Goal: Navigation & Orientation: Go to known website

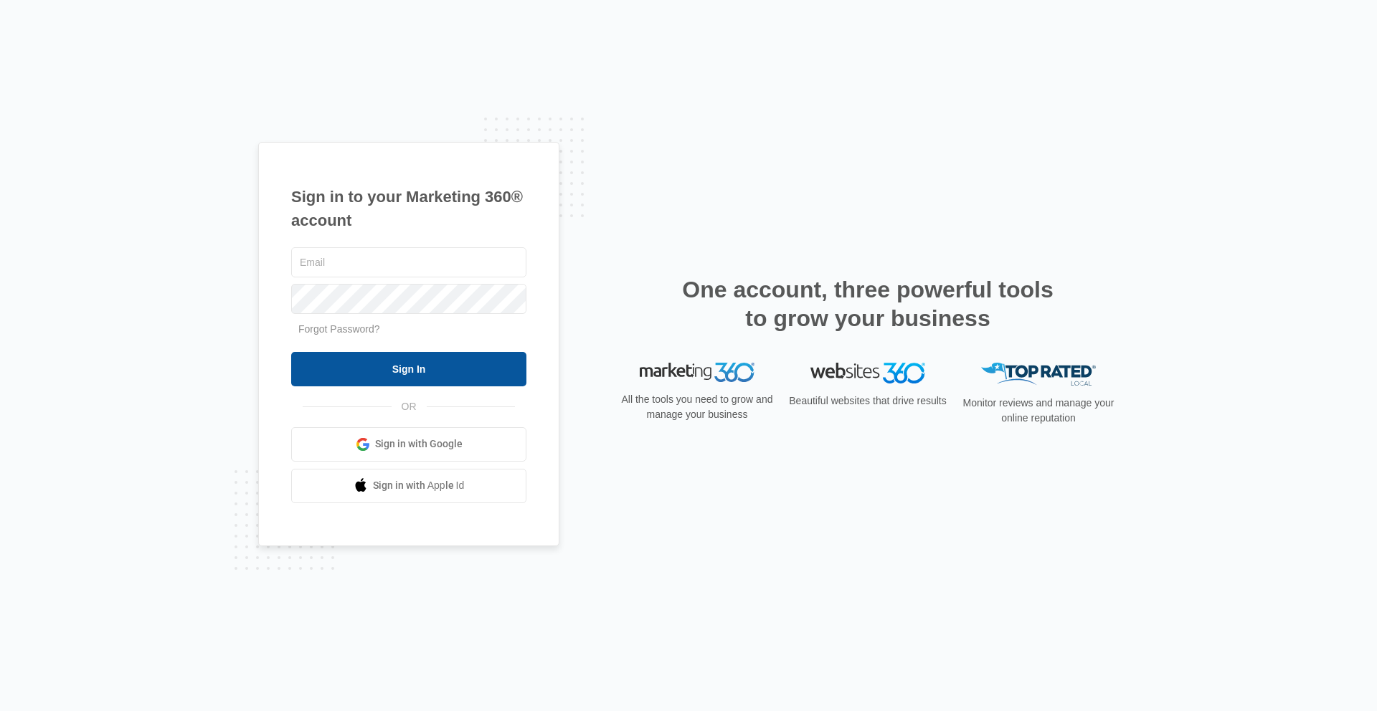
type input "[PERSON_NAME][EMAIL_ADDRESS][PERSON_NAME][DOMAIN_NAME]"
click at [425, 371] on input "Sign In" at bounding box center [408, 369] width 235 height 34
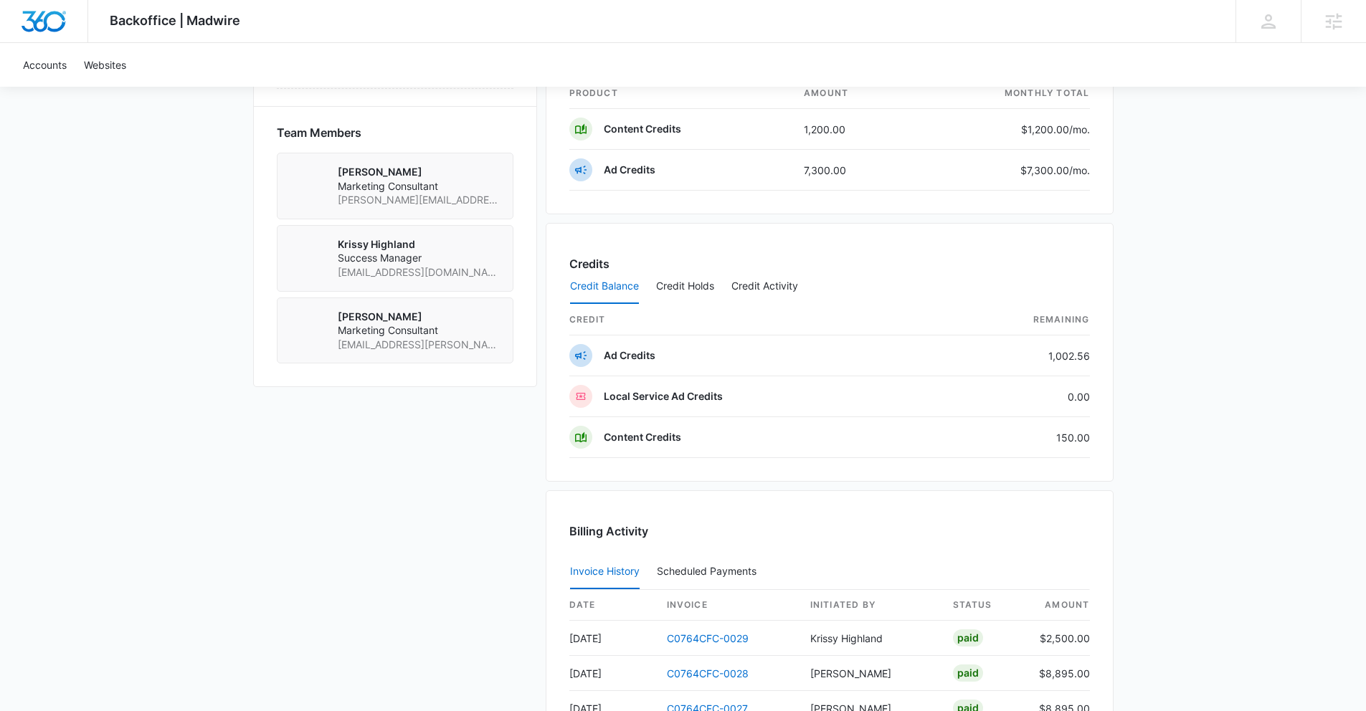
scroll to position [993, 0]
